Goal: Transaction & Acquisition: Book appointment/travel/reservation

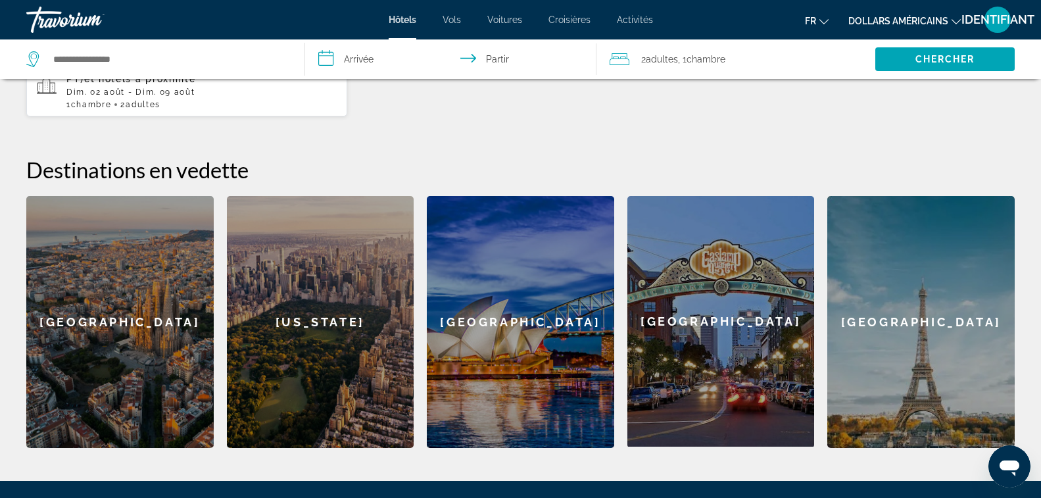
scroll to position [579, 0]
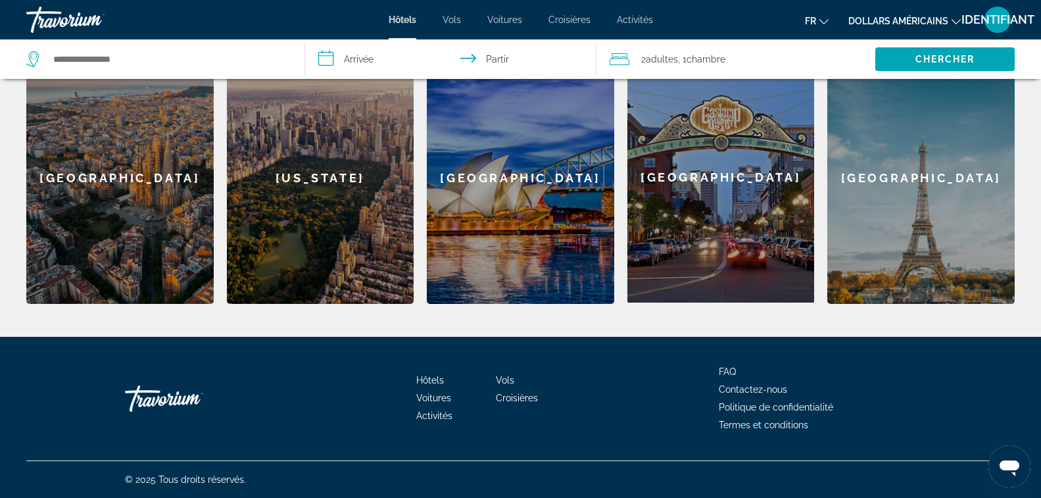
click at [181, 164] on div "[GEOGRAPHIC_DATA]" at bounding box center [119, 178] width 187 height 252
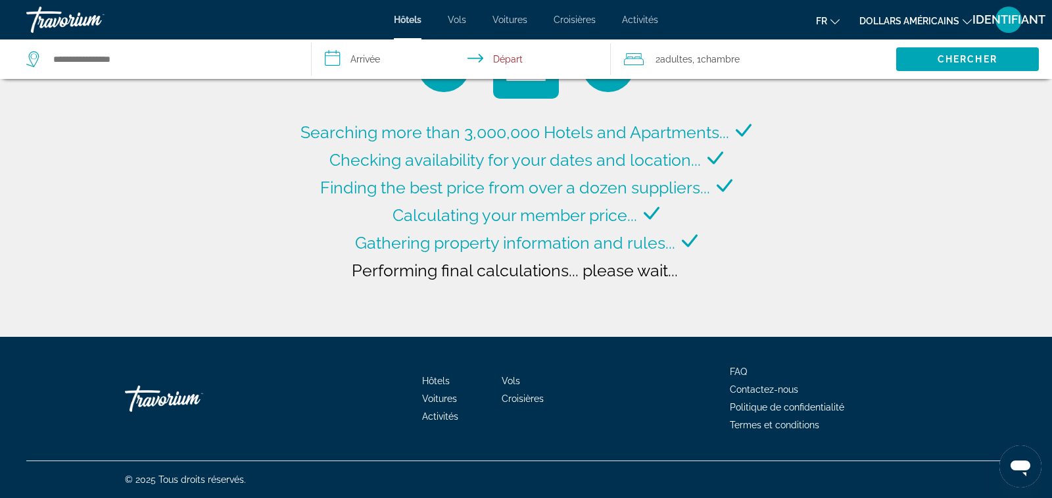
type input "**********"
